Goal: Task Accomplishment & Management: Manage account settings

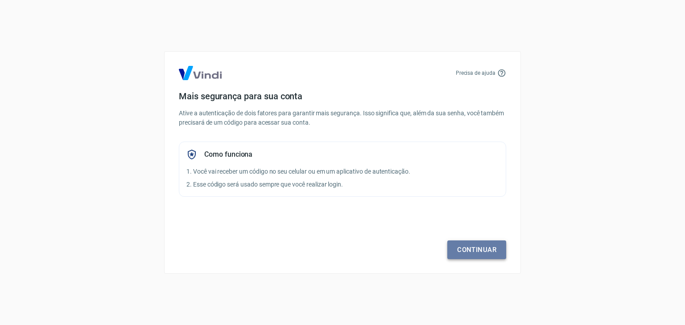
click at [461, 247] on link "Continuar" at bounding box center [476, 250] width 59 height 19
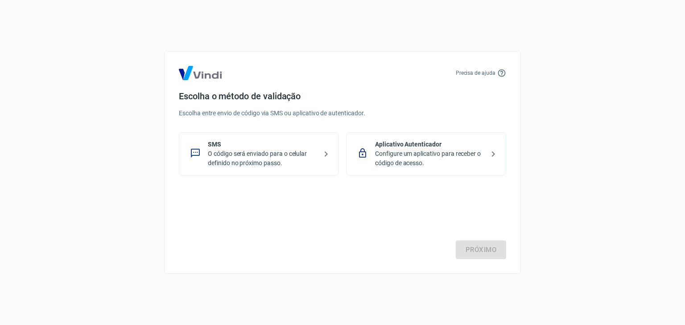
click at [403, 152] on p "Configure um aplicativo para receber o código de acesso." at bounding box center [429, 158] width 109 height 19
click at [471, 247] on link "Próximo" at bounding box center [481, 250] width 50 height 19
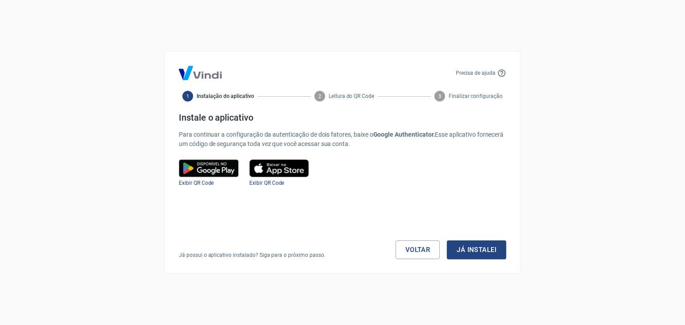
click at [471, 247] on button "Já instalei" at bounding box center [476, 250] width 59 height 19
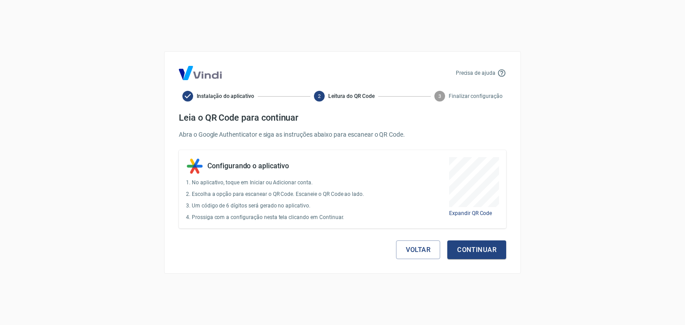
click at [471, 247] on button "Continuar" at bounding box center [476, 250] width 59 height 19
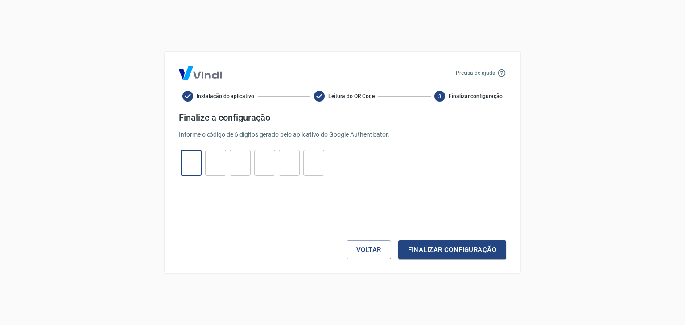
click at [187, 158] on input "tel" at bounding box center [191, 163] width 21 height 19
type input "7"
type input "1"
type input "8"
type input "1"
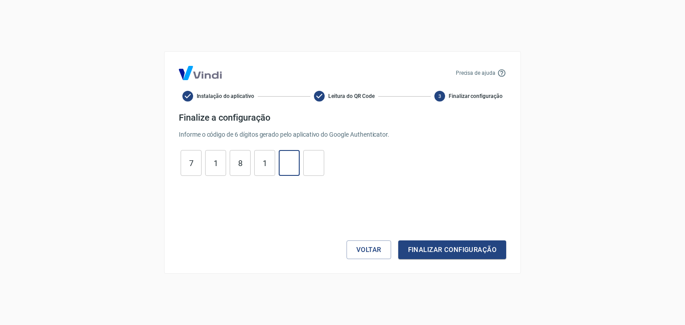
type input "6"
type input "2"
click at [432, 250] on button "Finalizar configuração" at bounding box center [452, 250] width 108 height 19
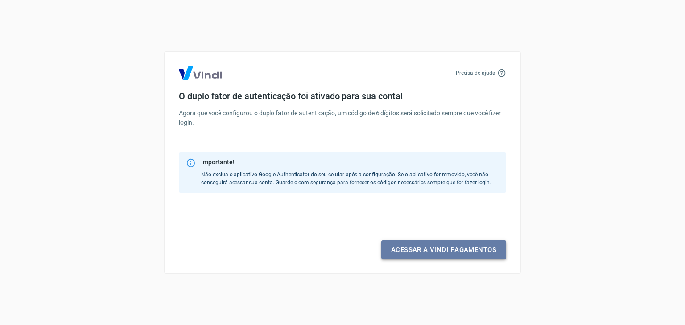
click at [432, 250] on link "Acessar a Vindi pagamentos" at bounding box center [443, 250] width 125 height 19
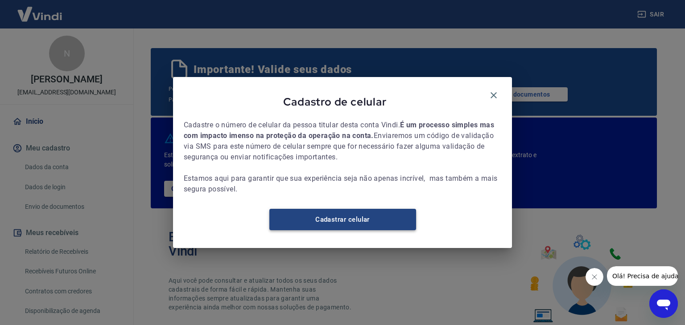
click at [395, 226] on link "Cadastrar celular" at bounding box center [342, 219] width 147 height 21
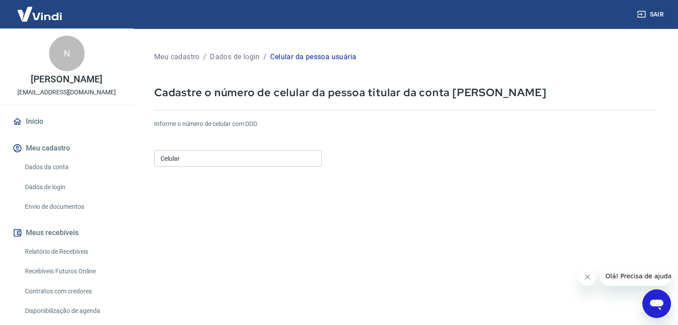
click at [291, 148] on div "Celular Celular" at bounding box center [238, 158] width 168 height 22
click at [292, 157] on input "Celular" at bounding box center [238, 158] width 168 height 16
type input "(51) 99519-1248"
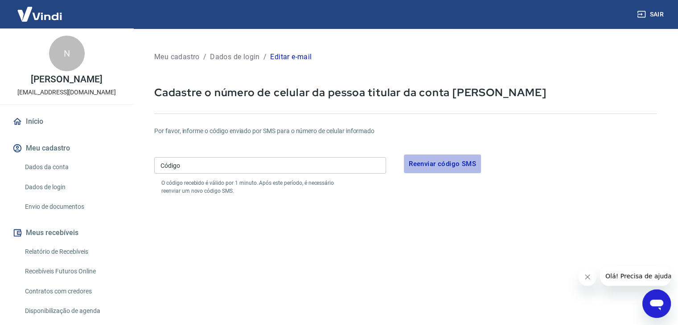
click at [414, 166] on button "Reenviar código SMS" at bounding box center [442, 164] width 77 height 19
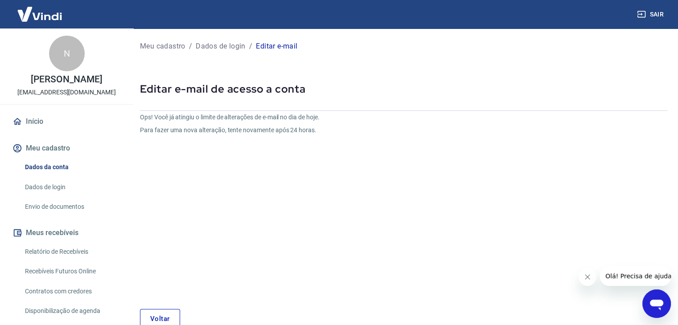
click at [168, 321] on link "Voltar" at bounding box center [160, 319] width 40 height 20
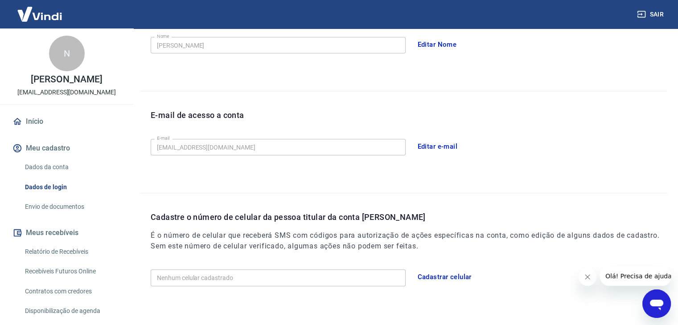
scroll to position [209, 0]
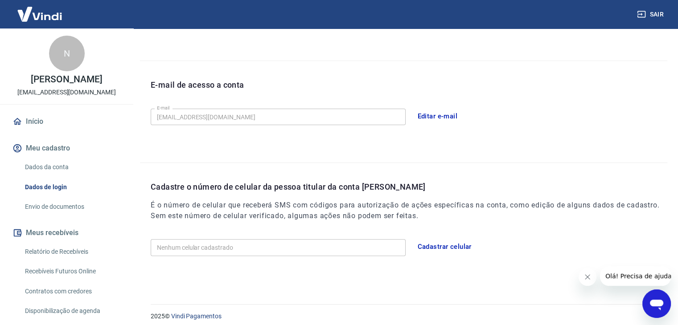
click at [437, 247] on button "Cadastrar celular" at bounding box center [445, 247] width 64 height 19
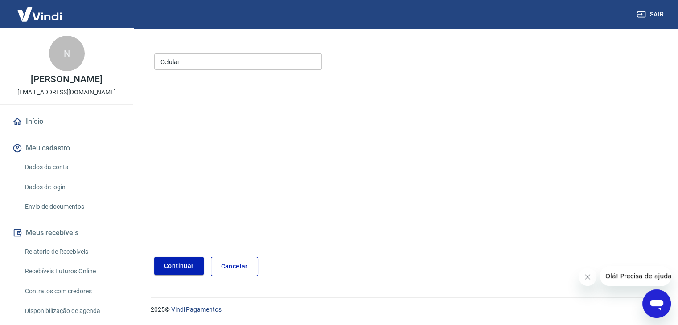
scroll to position [90, 0]
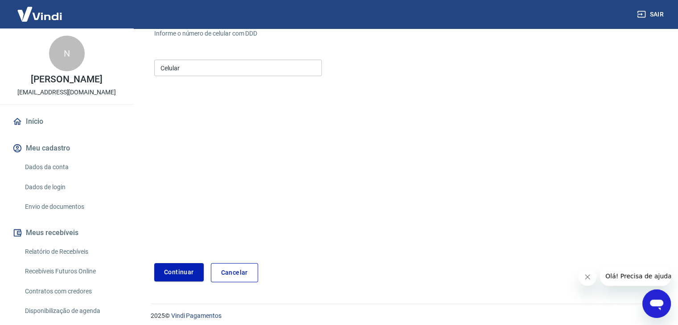
click at [197, 70] on input "Celular" at bounding box center [238, 68] width 168 height 16
type input "(51) 99519-1248"
click at [188, 276] on button "Continuar" at bounding box center [178, 272] width 49 height 18
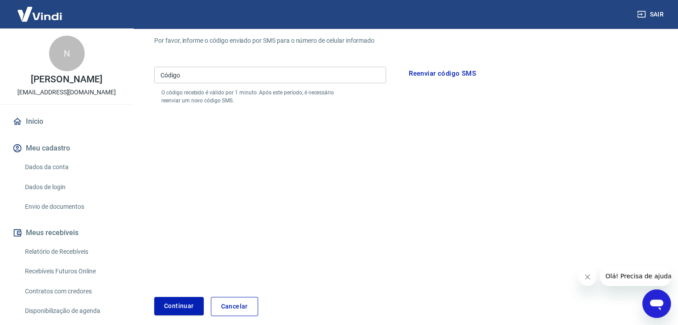
click at [297, 74] on input "Código" at bounding box center [270, 75] width 232 height 16
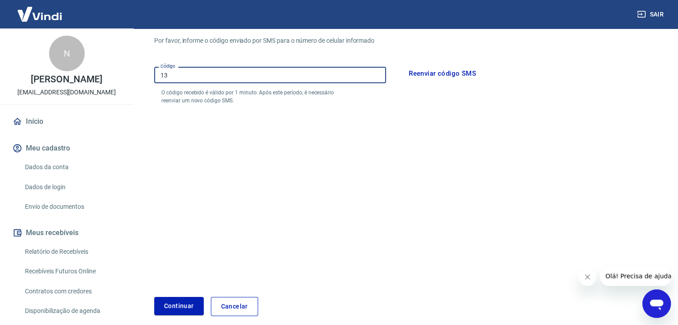
type input "1"
type input "125849"
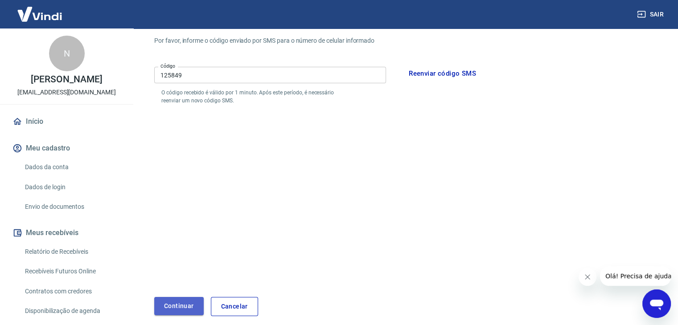
click at [188, 305] on button "Continuar" at bounding box center [178, 306] width 49 height 18
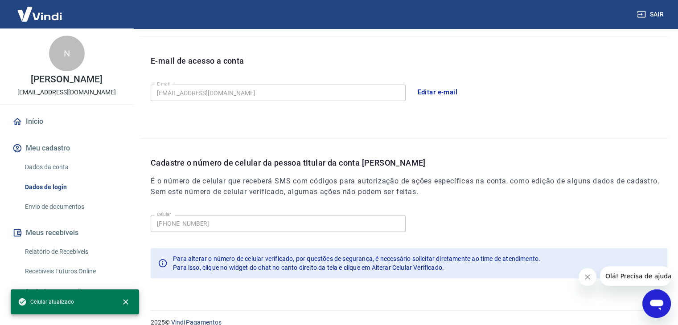
scroll to position [245, 0]
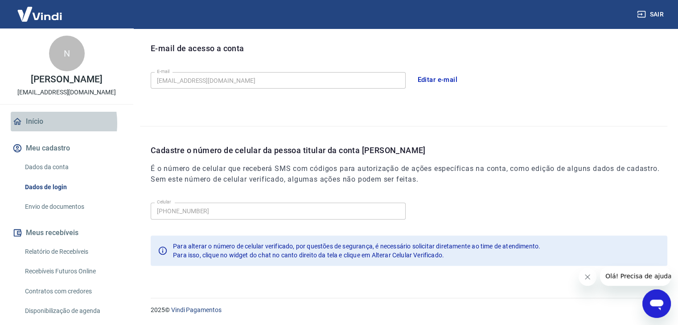
click at [35, 123] on link "Início" at bounding box center [67, 122] width 112 height 20
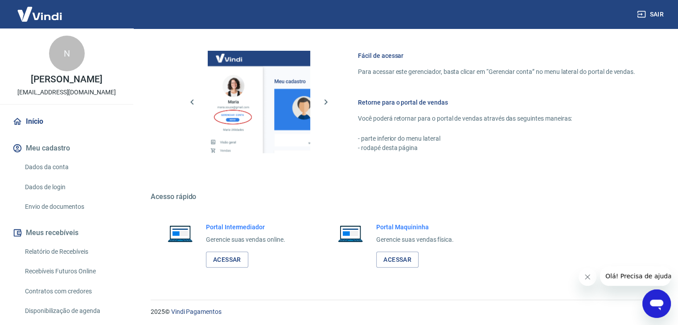
scroll to position [540, 0]
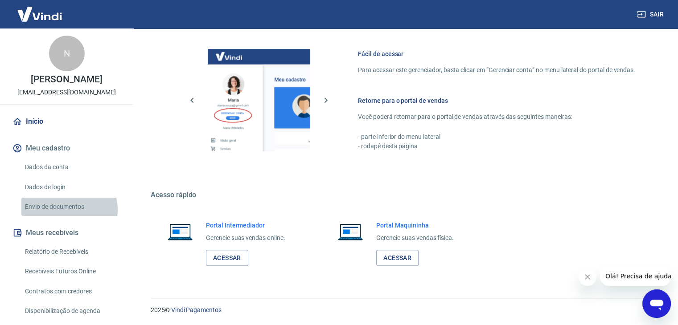
click at [68, 210] on link "Envio de documentos" at bounding box center [71, 207] width 101 height 18
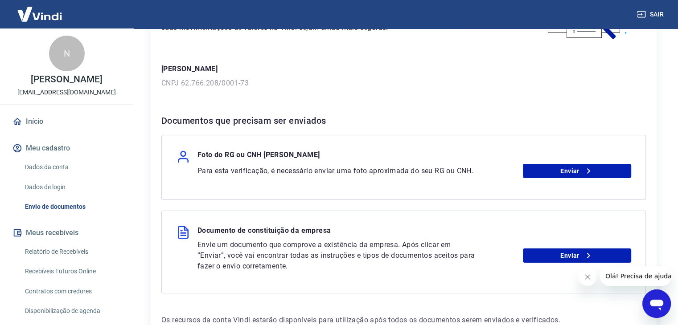
scroll to position [122, 0]
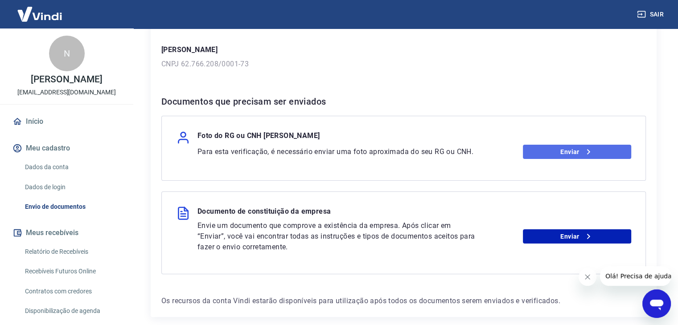
click at [561, 157] on link "Enviar" at bounding box center [577, 152] width 108 height 14
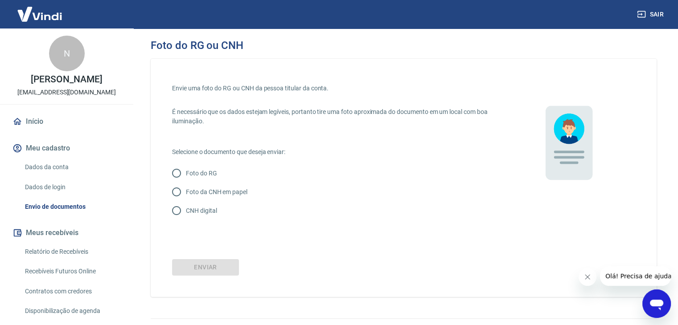
click at [617, 230] on div "Envie uma foto do RG ou CNH da pessoa titular da conta. É necessário que os dad…" at bounding box center [404, 178] width 506 height 238
click at [178, 209] on input "CNH digital" at bounding box center [176, 210] width 19 height 19
radio input "true"
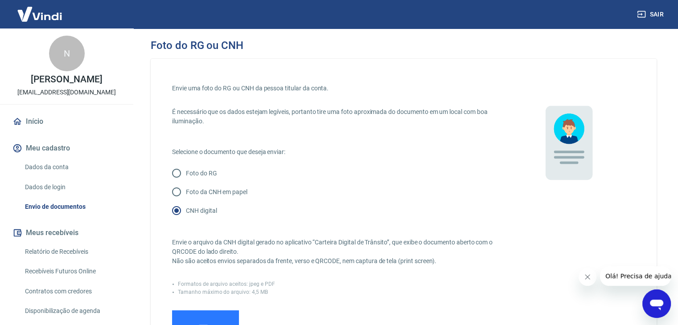
click at [0, 0] on input "Adicionar CNH Digital" at bounding box center [0, 0] width 0 height 0
click at [572, 97] on img at bounding box center [569, 147] width 134 height 134
click at [160, 320] on div "Envie uma foto do RG ou CNH da pessoa titular da conta. É necessário que os dad…" at bounding box center [404, 283] width 506 height 449
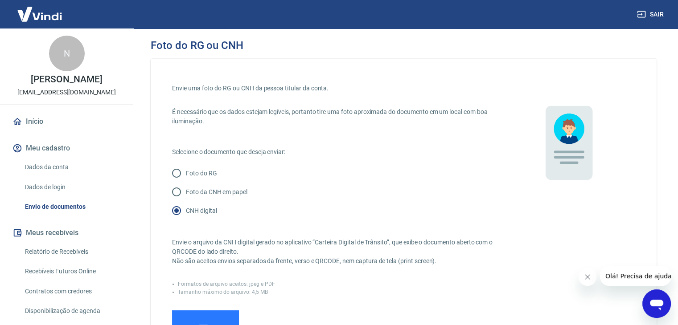
click at [0, 0] on input "Adicionar CNH Digital" at bounding box center [0, 0] width 0 height 0
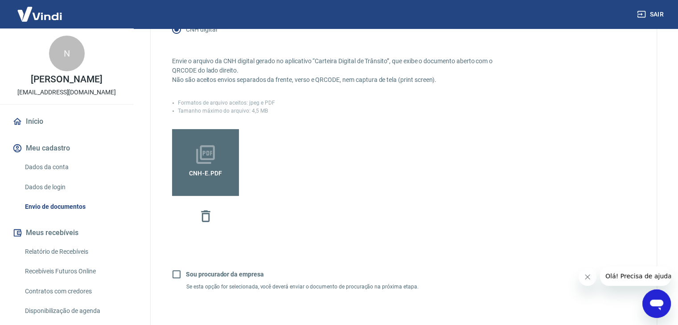
scroll to position [195, 0]
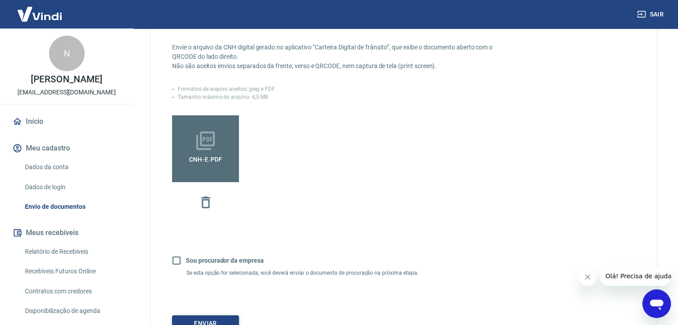
click at [205, 318] on button "Enviar" at bounding box center [205, 324] width 67 height 16
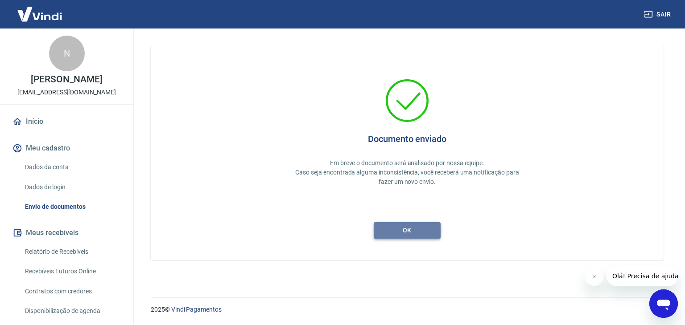
click at [418, 235] on button "ok" at bounding box center [407, 230] width 67 height 16
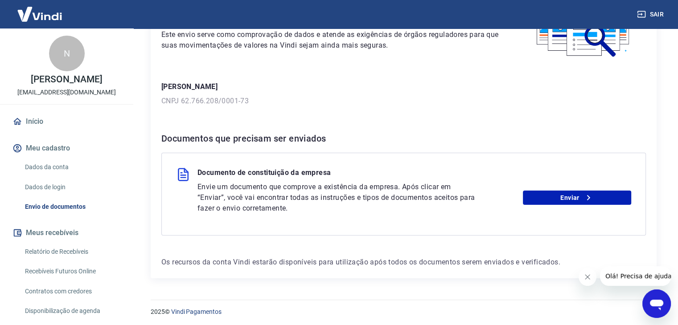
scroll to position [87, 0]
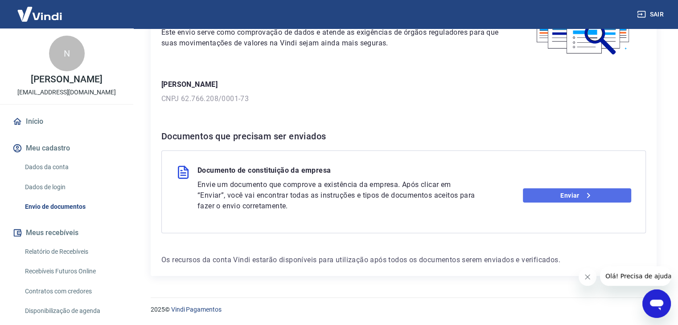
click at [596, 189] on link "Enviar" at bounding box center [577, 196] width 108 height 14
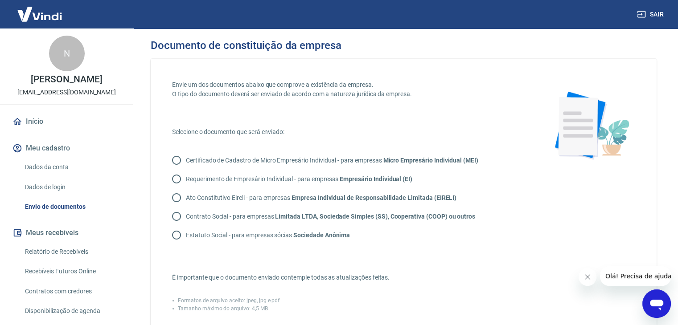
click at [201, 164] on p "Certificado de Cadastro de Micro Empresário Individual - para empresas Micro Em…" at bounding box center [332, 160] width 292 height 9
click at [186, 164] on input "Certificado de Cadastro de Micro Empresário Individual - para empresas Micro Em…" at bounding box center [176, 160] width 19 height 19
radio input "true"
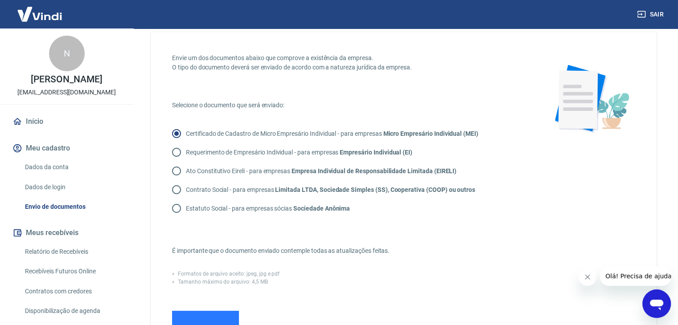
scroll to position [37, 0]
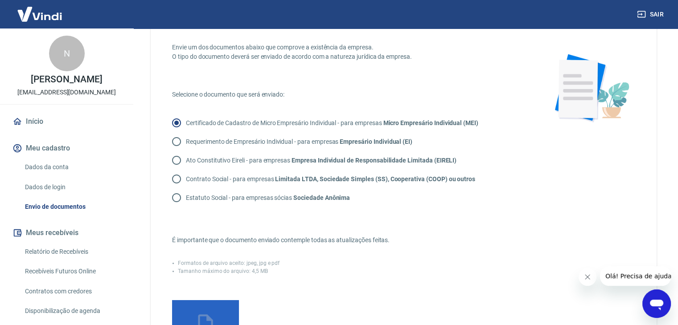
click at [0, 0] on input "Adicionar documento" at bounding box center [0, 0] width 0 height 0
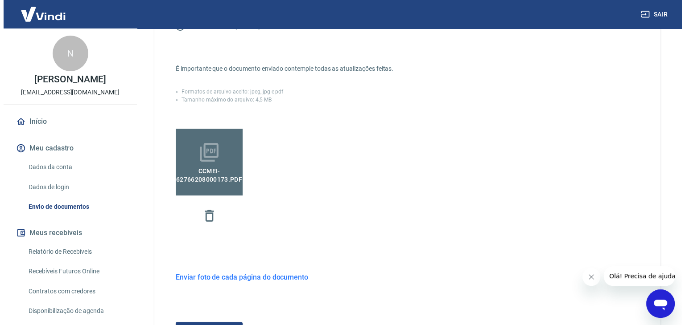
scroll to position [292, 0]
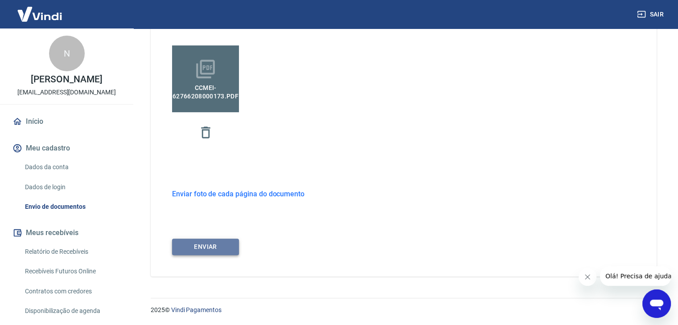
click at [220, 247] on button "ENVIAR" at bounding box center [205, 247] width 67 height 16
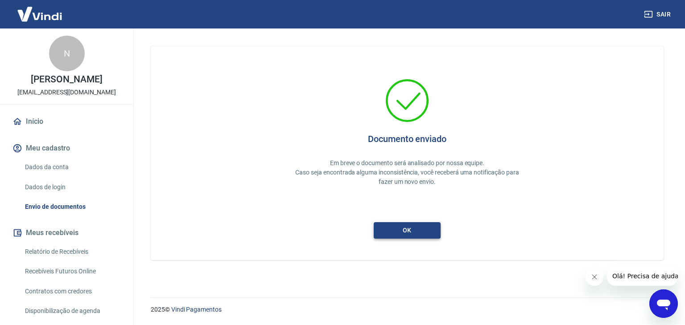
click at [419, 230] on button "ok" at bounding box center [407, 230] width 67 height 16
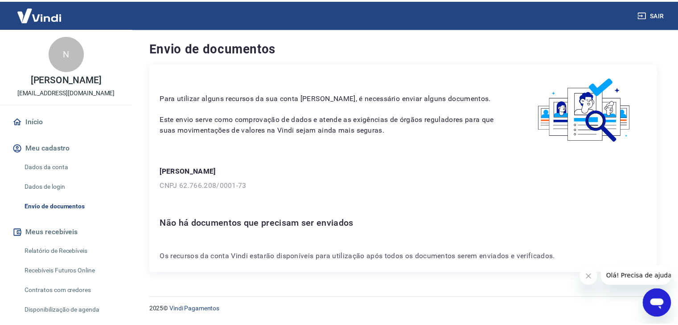
scroll to position [34, 0]
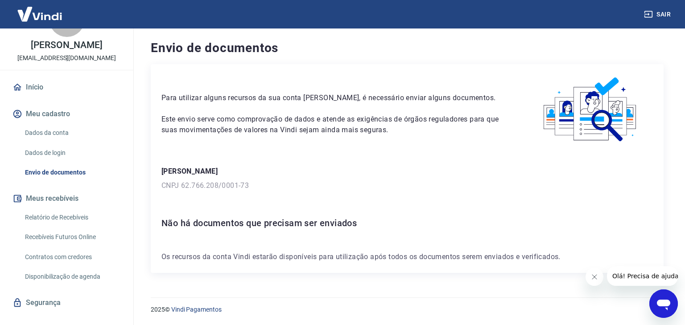
click at [71, 135] on link "Dados da conta" at bounding box center [71, 133] width 101 height 18
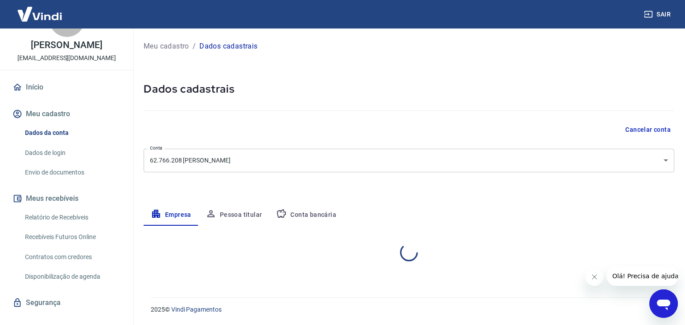
select select "RS"
select select "business"
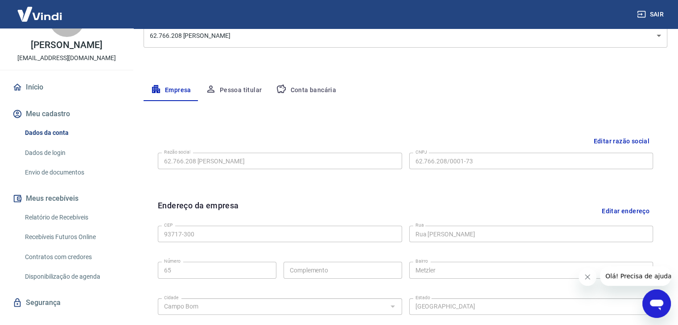
scroll to position [111, 0]
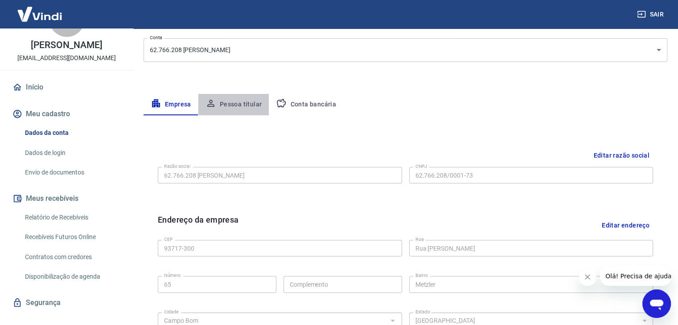
click at [244, 101] on button "Pessoa titular" at bounding box center [233, 104] width 71 height 21
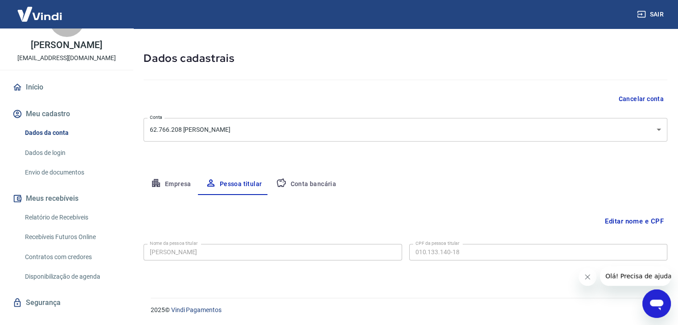
scroll to position [0, 0]
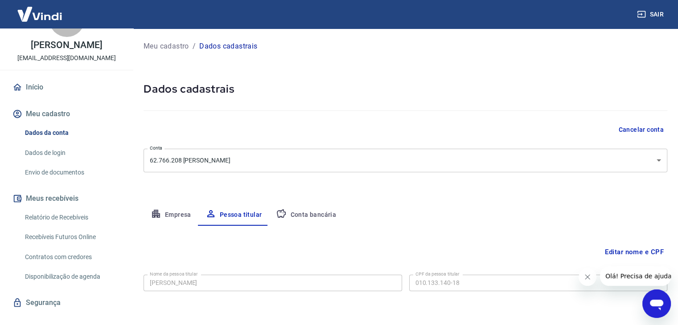
click at [328, 219] on button "Conta bancária" at bounding box center [306, 215] width 74 height 21
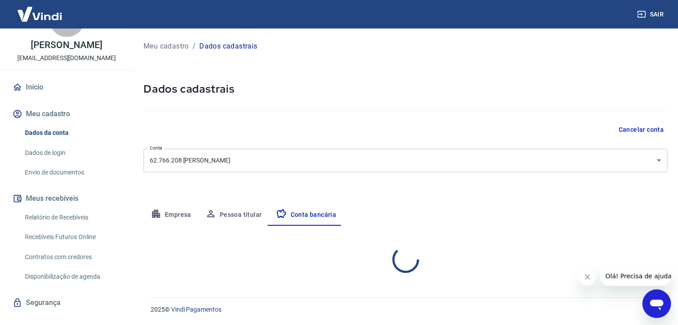
select select "1"
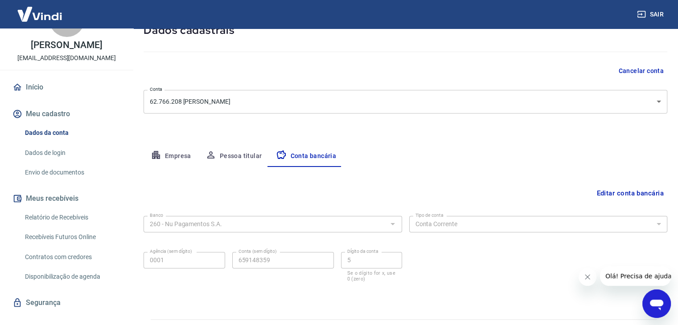
scroll to position [80, 0]
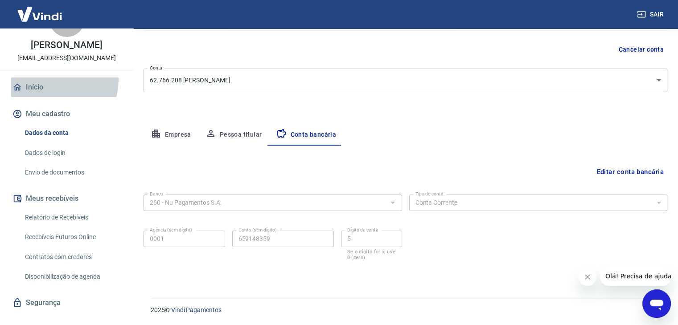
click at [47, 79] on link "Início" at bounding box center [67, 88] width 112 height 20
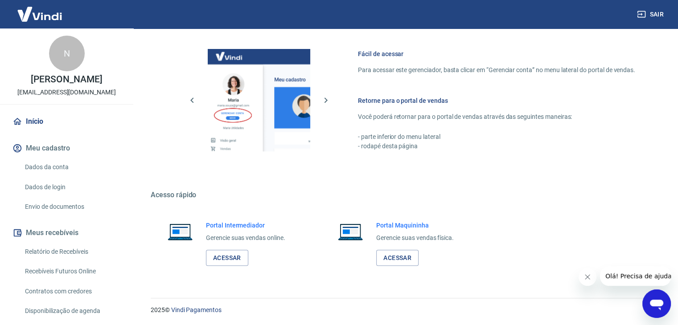
scroll to position [48, 0]
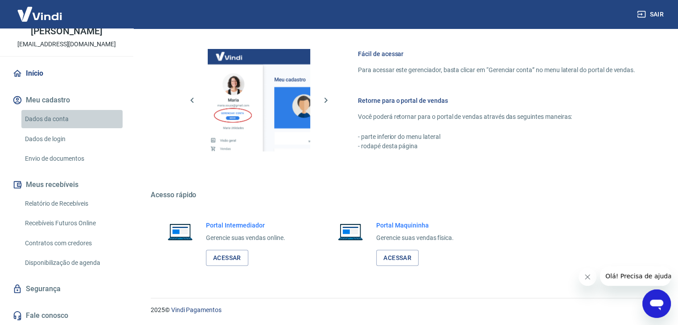
click at [90, 111] on link "Dados da conta" at bounding box center [71, 119] width 101 height 18
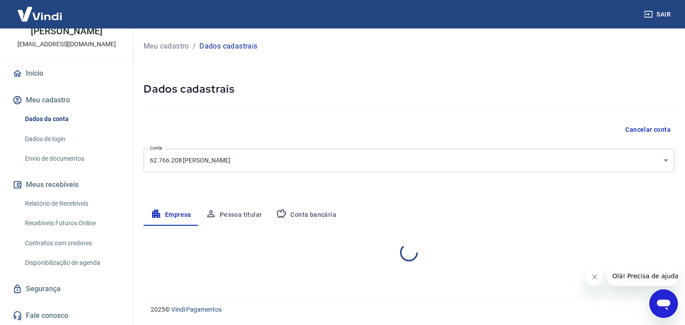
select select "RS"
select select "business"
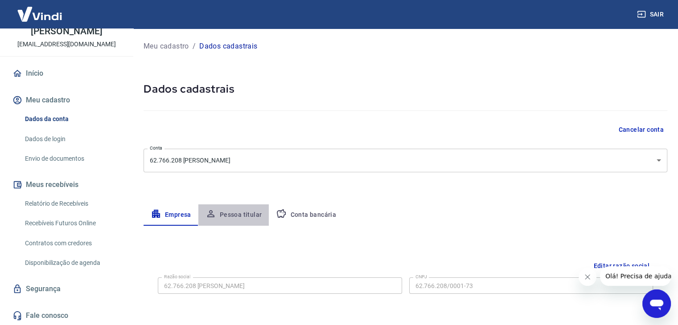
click at [253, 213] on button "Pessoa titular" at bounding box center [233, 215] width 71 height 21
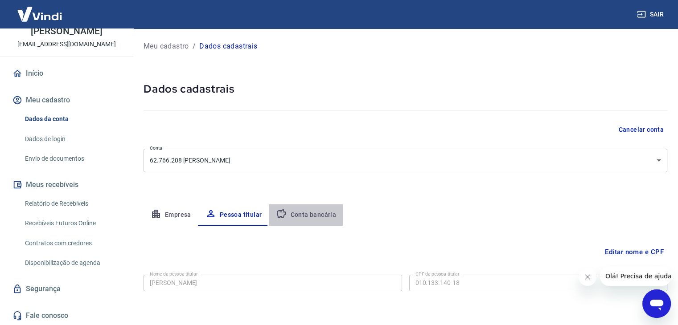
click at [308, 218] on button "Conta bancária" at bounding box center [306, 215] width 74 height 21
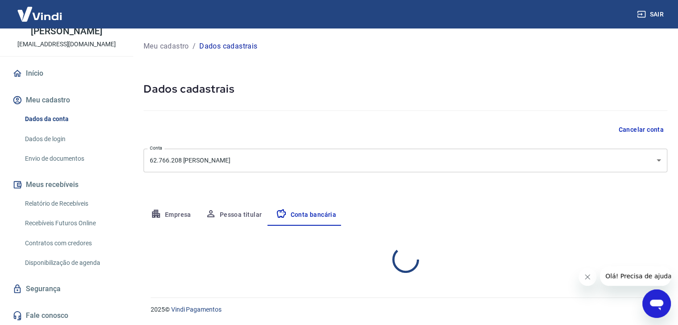
select select "1"
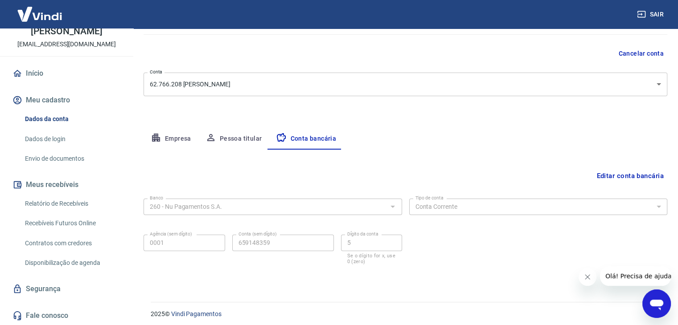
scroll to position [80, 0]
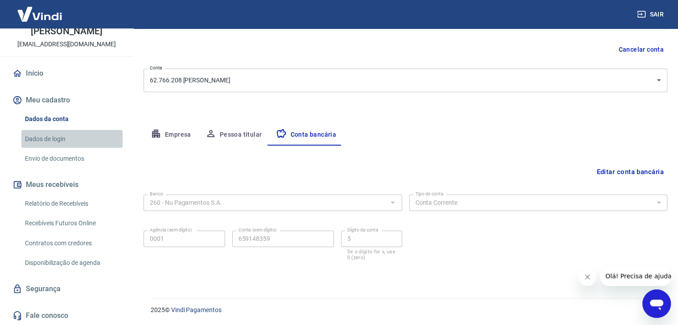
click at [75, 141] on link "Dados de login" at bounding box center [71, 139] width 101 height 18
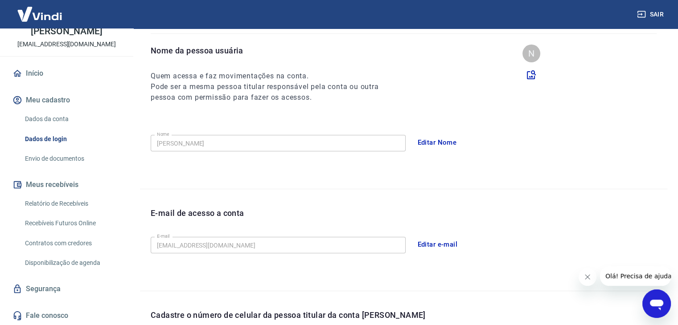
scroll to position [245, 0]
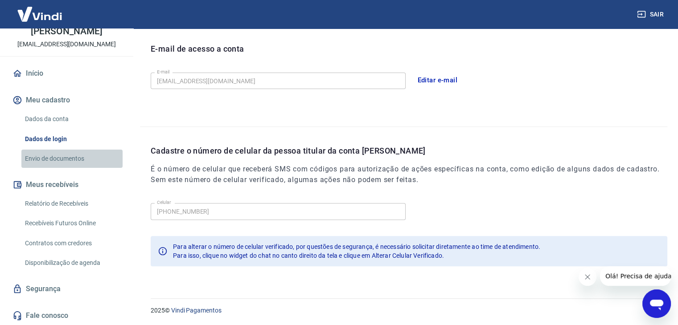
click at [80, 166] on link "Envio de documentos" at bounding box center [71, 159] width 101 height 18
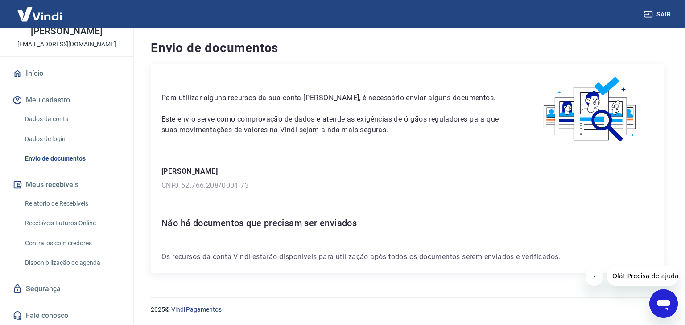
click at [79, 213] on div "Relatório de Recebíveis Recebíveis Futuros Online Contratos com credores Dispon…" at bounding box center [67, 234] width 112 height 78
click at [79, 230] on link "Recebíveis Futuros Online" at bounding box center [71, 223] width 101 height 18
click at [94, 72] on link "Início" at bounding box center [67, 74] width 112 height 20
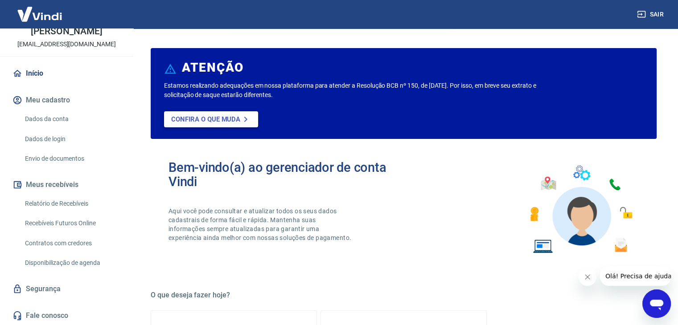
click at [222, 122] on p "Confira o que muda" at bounding box center [205, 119] width 69 height 8
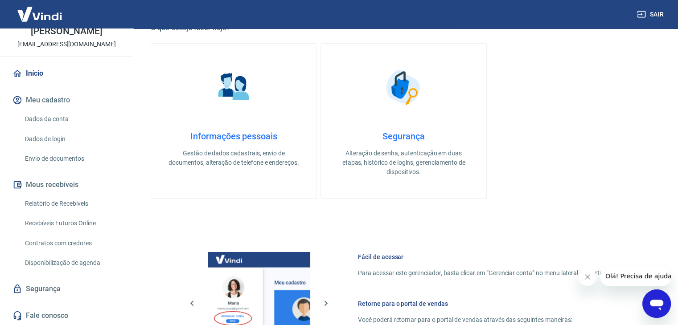
scroll to position [471, 0]
